Goal: Entertainment & Leisure: Consume media (video, audio)

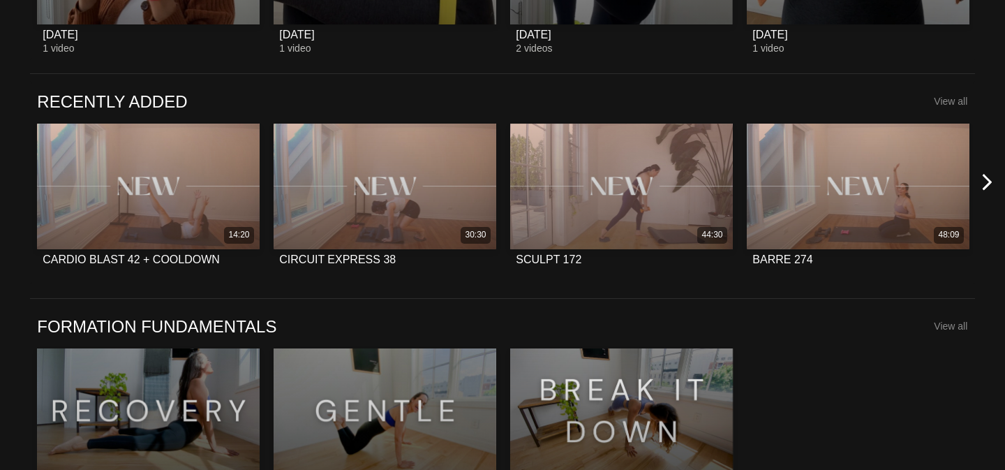
scroll to position [1099, 0]
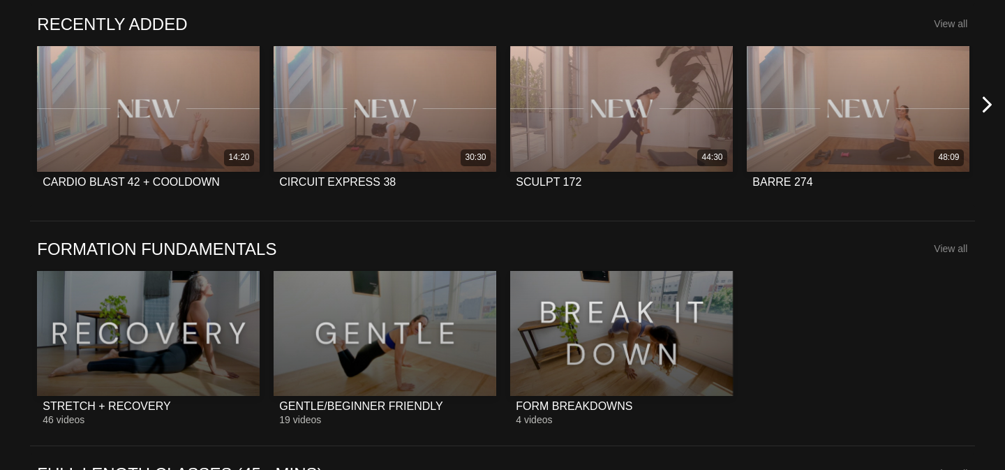
click at [800, 265] on div "FORMATION FUNDAMENTALS View all" at bounding box center [505, 254] width 937 height 33
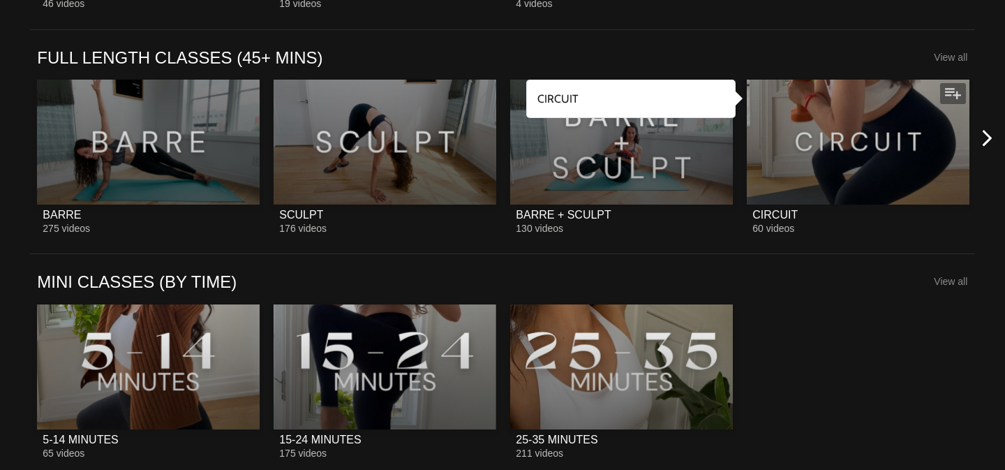
scroll to position [1550, 0]
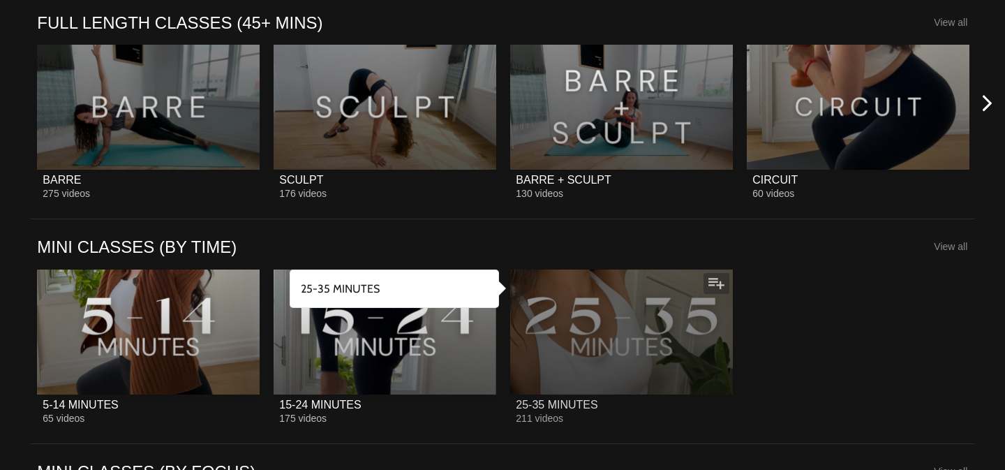
click at [627, 320] on div at bounding box center [621, 331] width 223 height 125
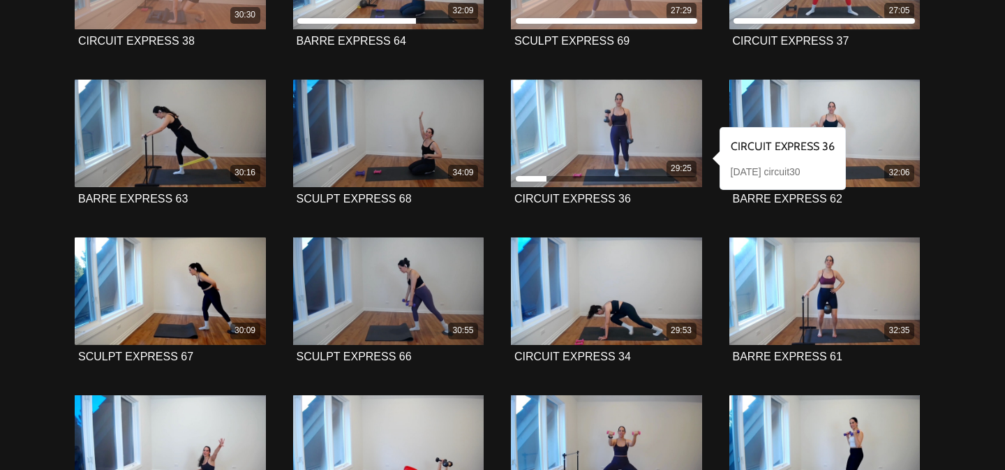
scroll to position [458, 0]
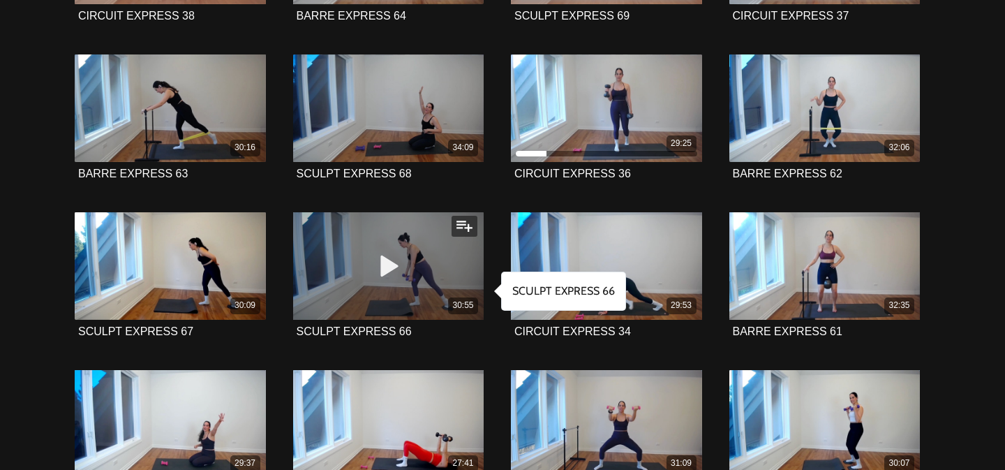
click at [434, 282] on div "30:55" at bounding box center [388, 265] width 191 height 107
